Goal: Communication & Community: Share content

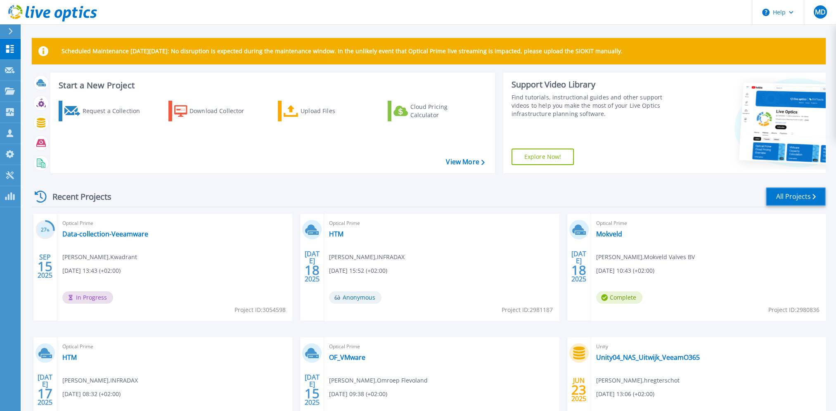
click at [777, 194] on link "All Projects" at bounding box center [796, 197] width 60 height 19
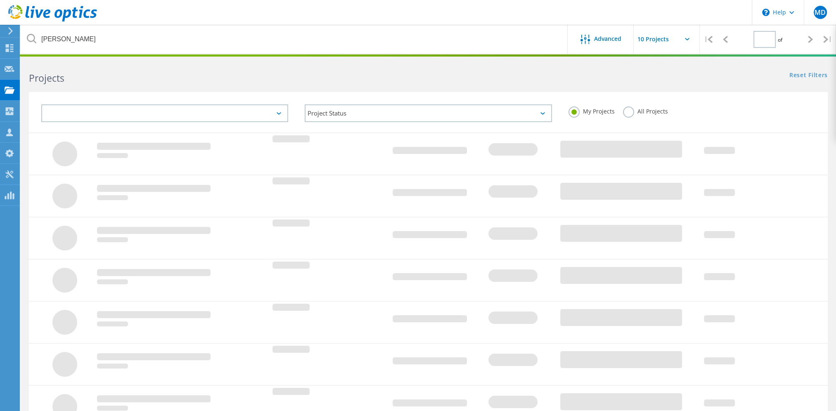
type input "1"
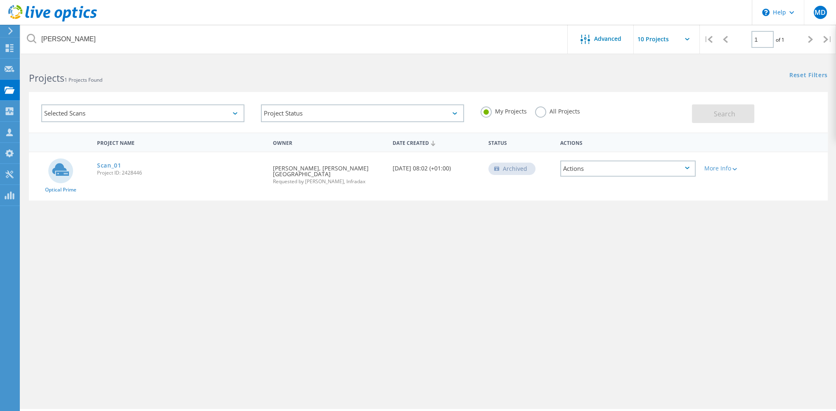
click at [181, 79] on h2 "Projects 1 Projects Found" at bounding box center [224, 78] width 391 height 14
click at [93, 83] on h2 "Projects 1 Projects Found" at bounding box center [224, 78] width 391 height 14
click at [104, 164] on link "Scan_01" at bounding box center [109, 166] width 24 height 6
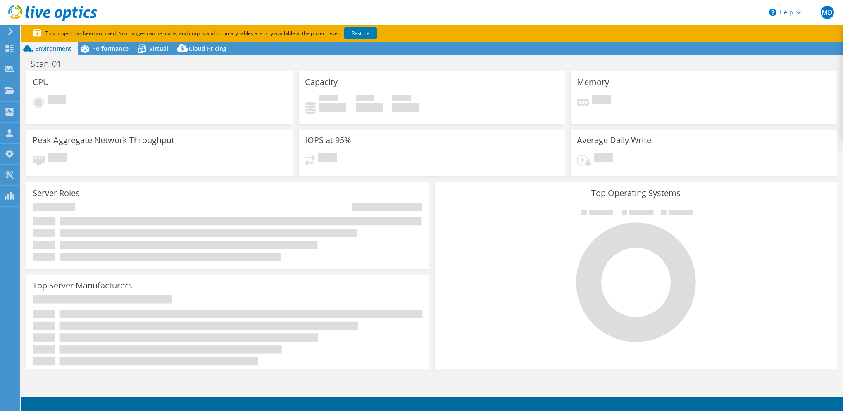
select select "EUFrankfurt"
select select "EUR"
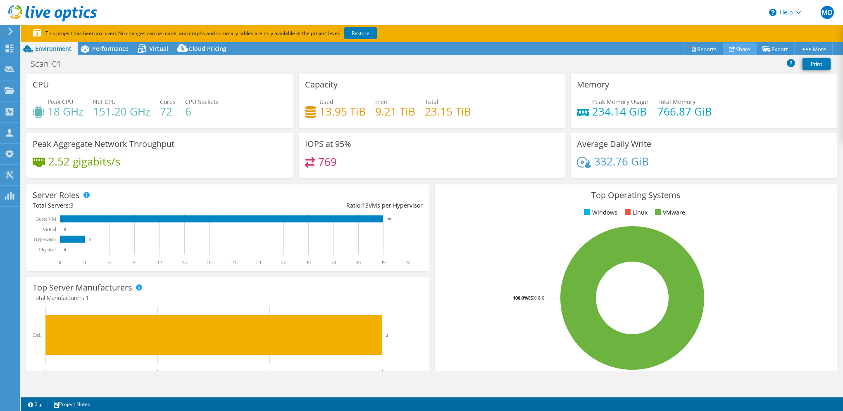
click at [738, 46] on link "Share" at bounding box center [739, 49] width 34 height 13
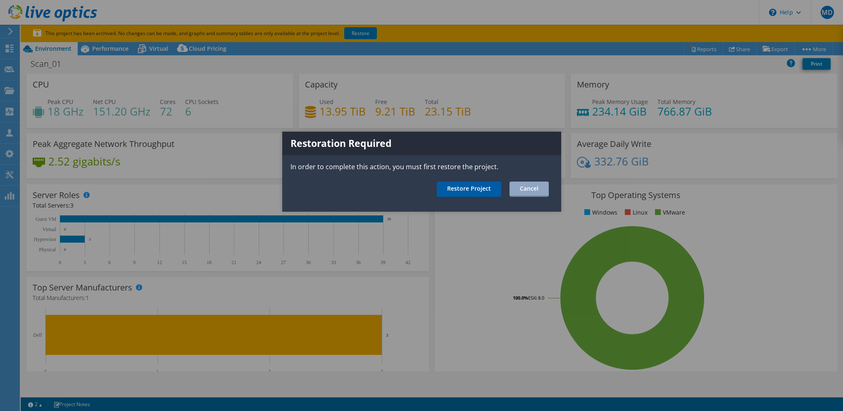
click at [468, 188] on link "Restore Project" at bounding box center [469, 189] width 64 height 15
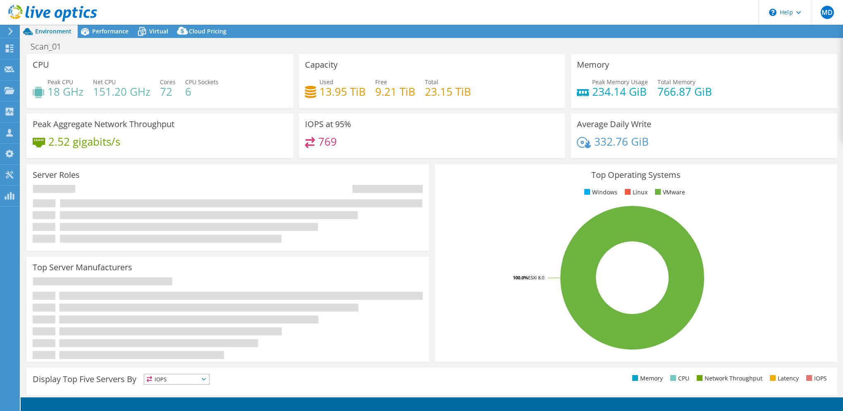
select select "EUFrankfurt"
select select "USD"
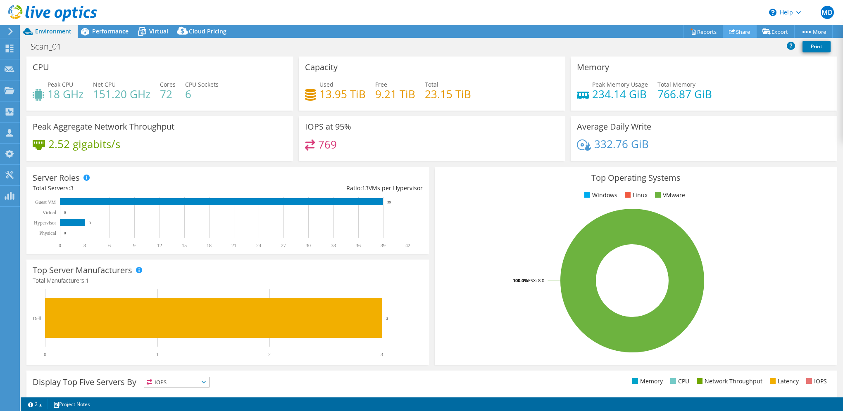
click at [729, 29] on icon at bounding box center [732, 31] width 6 height 6
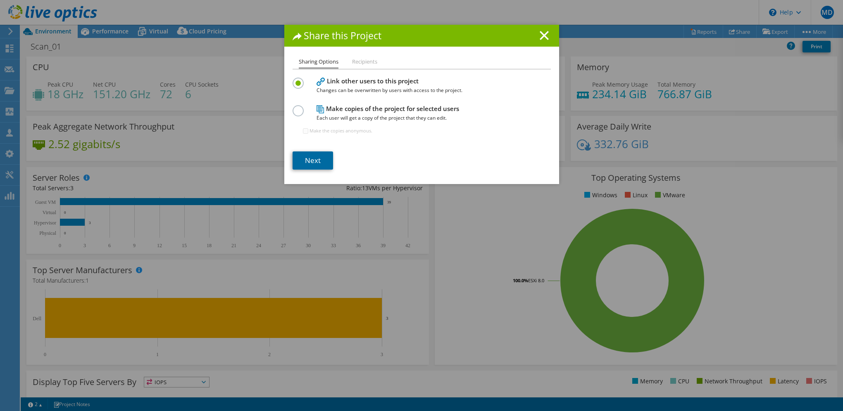
click at [302, 161] on link "Next" at bounding box center [312, 161] width 40 height 18
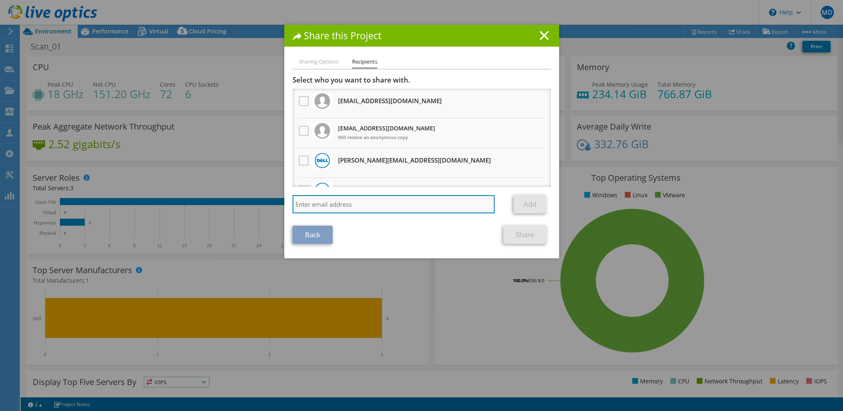
click at [336, 205] on input "search" at bounding box center [393, 204] width 202 height 18
type input "sandy"
drag, startPoint x: 334, startPoint y: 204, endPoint x: 248, endPoint y: 205, distance: 85.5
click at [248, 204] on div "Share this Project Sharing Options Recipients Link other users to this project …" at bounding box center [421, 206] width 843 height 362
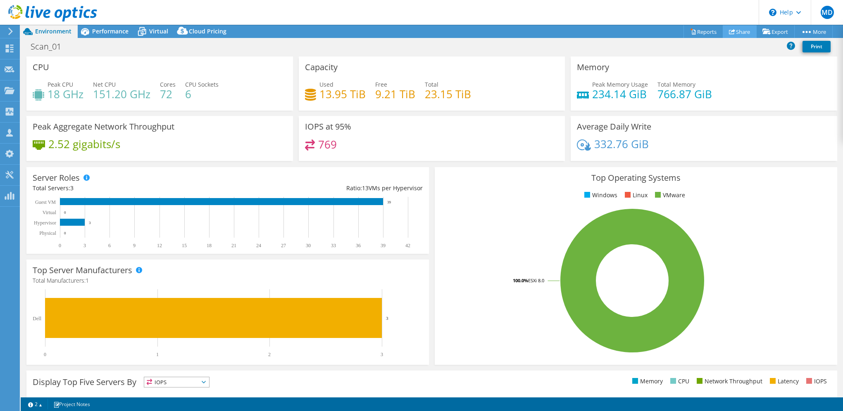
click at [729, 32] on icon at bounding box center [732, 31] width 6 height 6
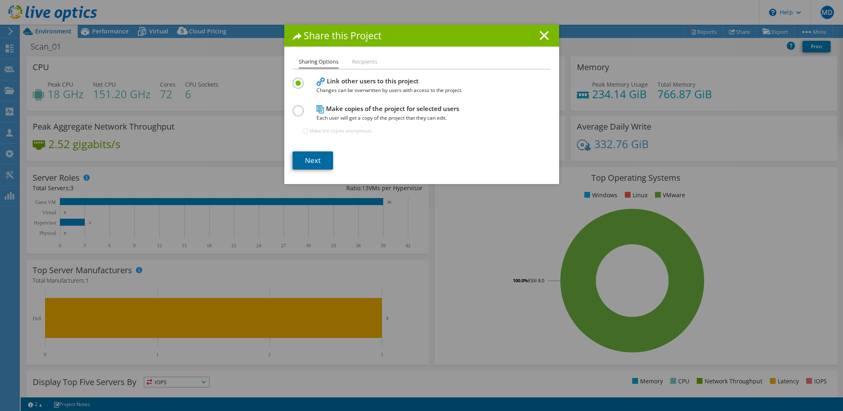
click at [305, 157] on link "Next" at bounding box center [312, 161] width 40 height 18
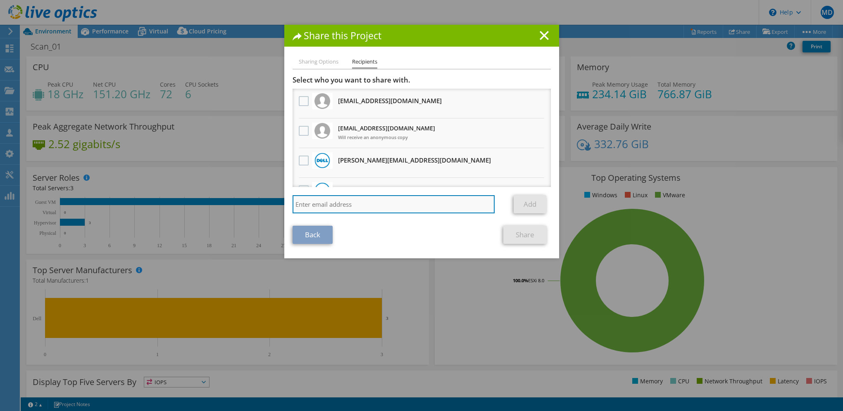
click at [312, 204] on input "search" at bounding box center [393, 204] width 202 height 18
paste input "sandy.aldjah@infradax.com"
type input "sandy.aldjah@infradax.com"
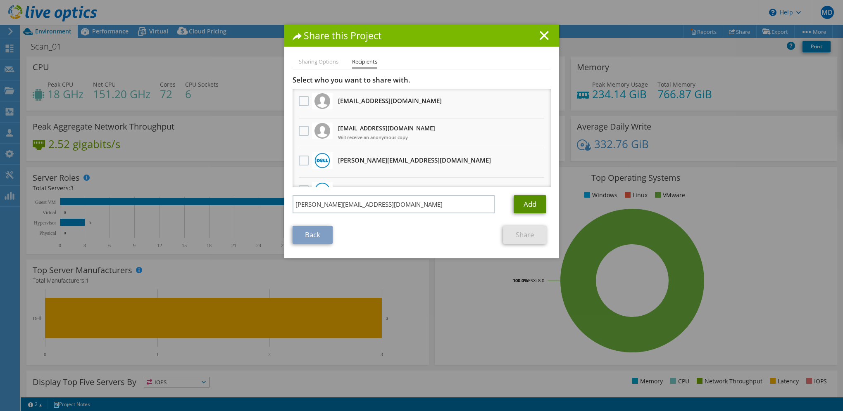
click at [525, 203] on link "Add" at bounding box center [529, 204] width 33 height 18
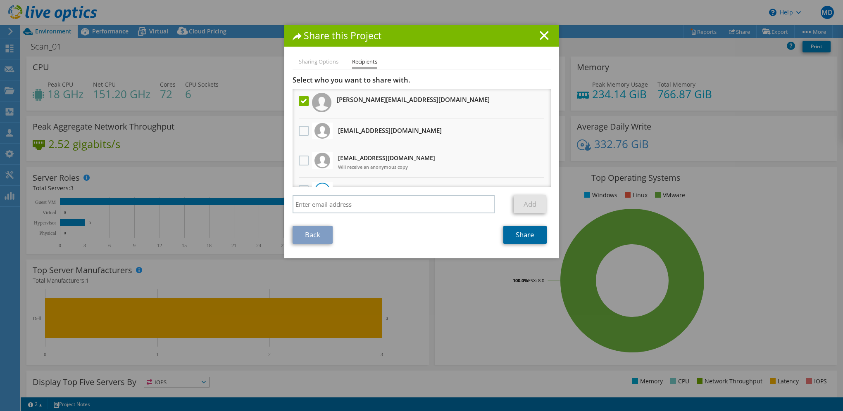
click at [522, 233] on link "Share" at bounding box center [524, 235] width 43 height 18
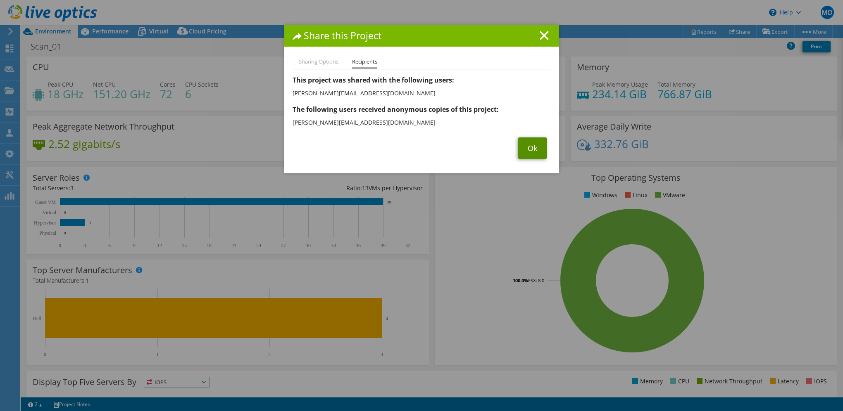
click at [534, 144] on link "Ok" at bounding box center [532, 148] width 28 height 21
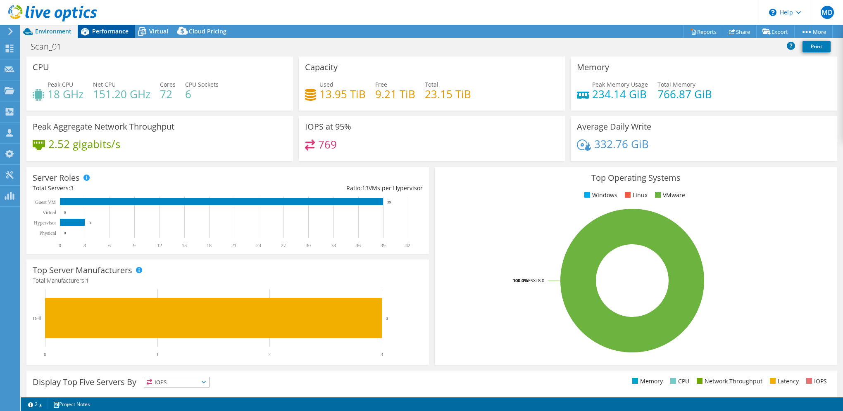
click at [114, 29] on span "Performance" at bounding box center [110, 31] width 36 height 8
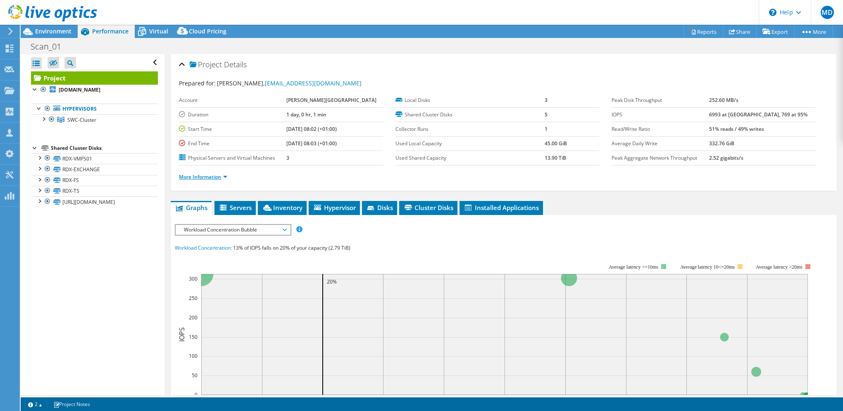
click at [191, 174] on link "More Information" at bounding box center [203, 176] width 48 height 7
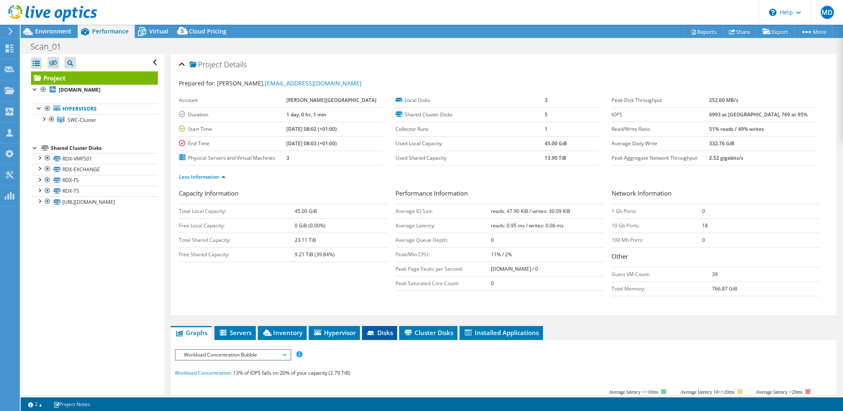
click at [370, 329] on span "Disks" at bounding box center [379, 333] width 27 height 8
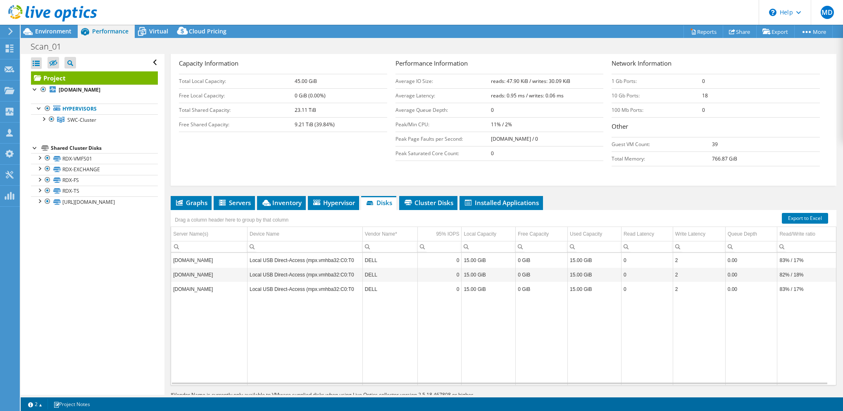
scroll to position [150, 0]
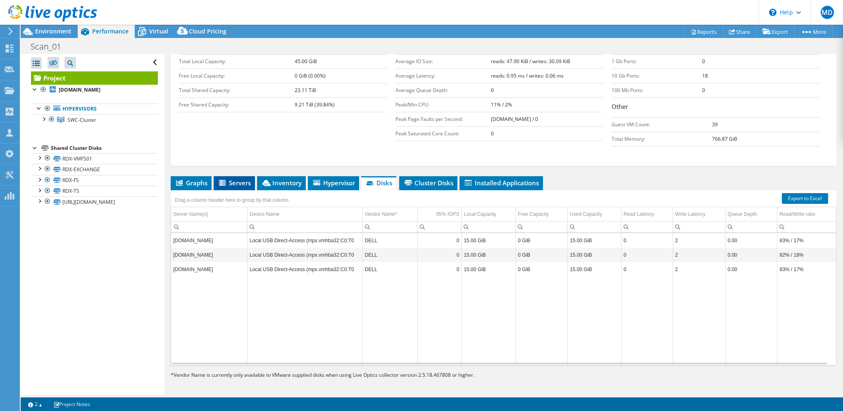
click at [247, 182] on span "Servers" at bounding box center [234, 183] width 33 height 8
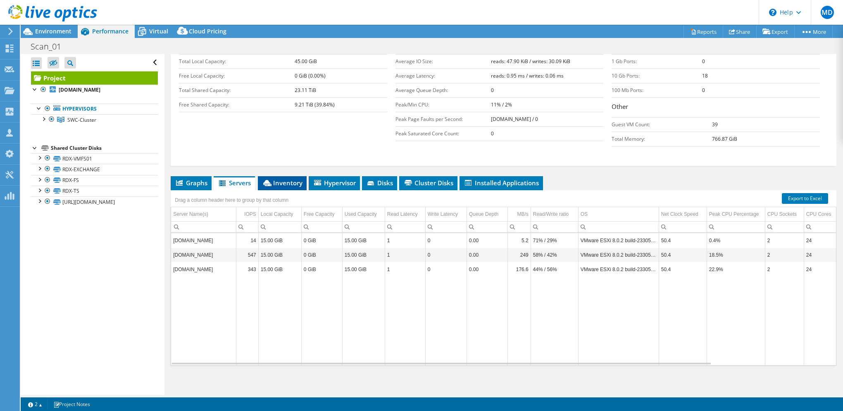
click at [291, 183] on span "Inventory" at bounding box center [282, 183] width 40 height 8
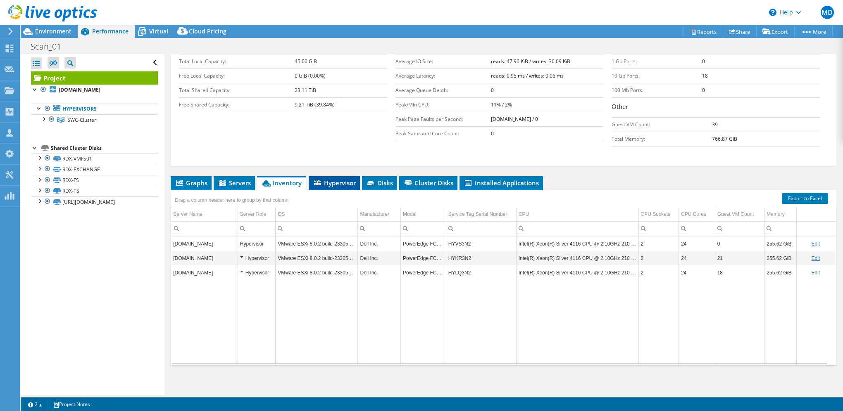
click at [325, 180] on span "Hypervisor" at bounding box center [334, 183] width 43 height 8
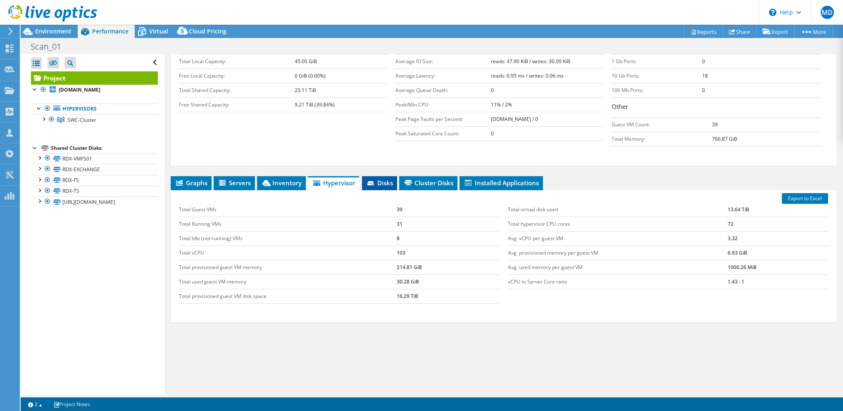
click at [370, 179] on span "Disks" at bounding box center [379, 183] width 27 height 8
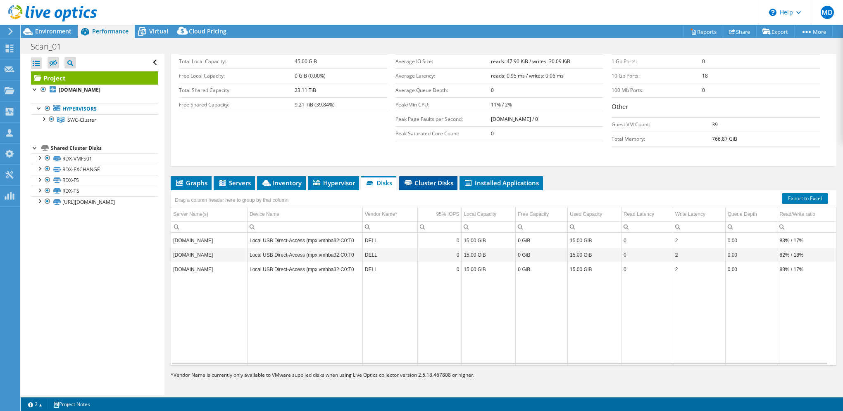
click at [415, 180] on span "Cluster Disks" at bounding box center [428, 183] width 50 height 8
